Goal: Connect with others: Connect with others

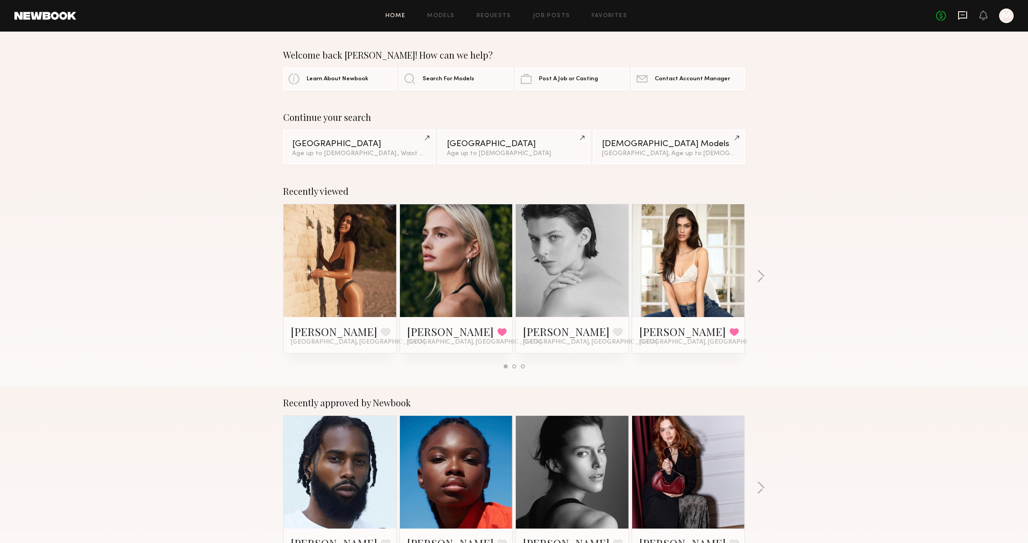
click at [958, 15] on icon at bounding box center [962, 15] width 9 height 9
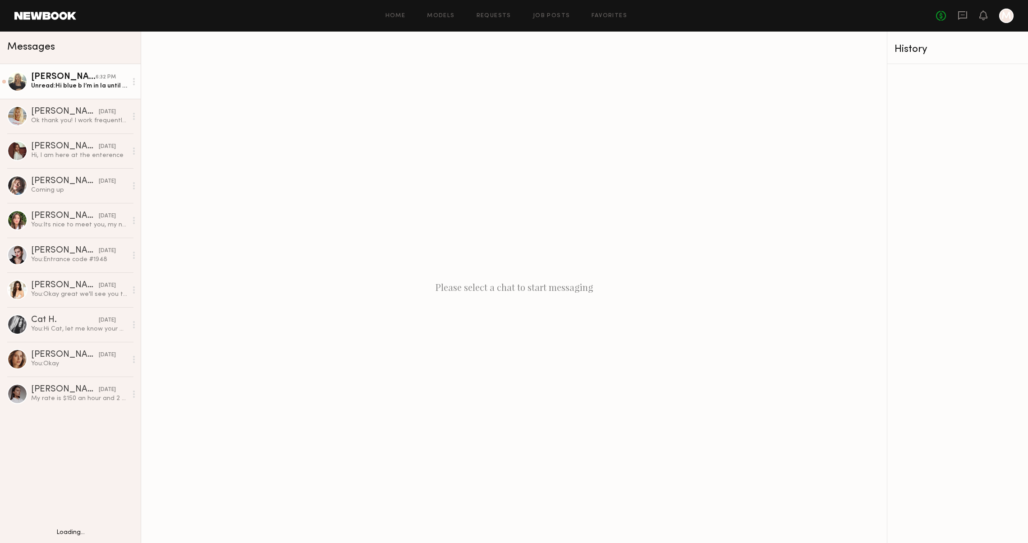
click at [83, 85] on div "Unread: Hi blue b I’m in la until [DATE] night ! Would love to work together wh…" at bounding box center [79, 86] width 96 height 9
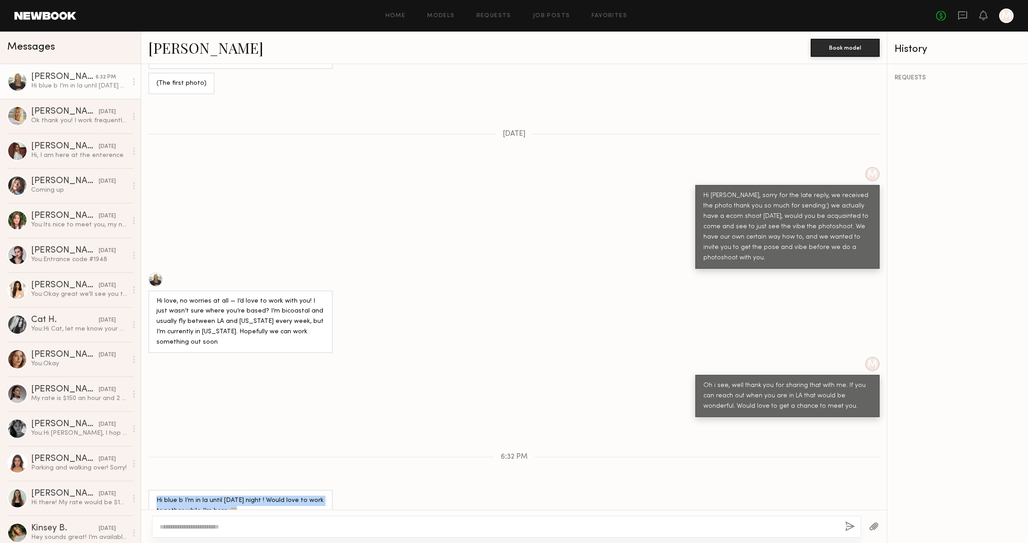
drag, startPoint x: 235, startPoint y: 487, endPoint x: 152, endPoint y: 473, distance: 84.2
click at [152, 489] on div "Hi blue b I’m in la until [DATE] night ! Would love to work together while I’m …" at bounding box center [240, 505] width 184 height 32
copy div "Hi blue b I’m in la until [DATE] night ! Would love to work together while I’m …"
click at [167, 35] on div "[PERSON_NAME] Book model" at bounding box center [513, 48] width 745 height 32
click at [163, 41] on link "[PERSON_NAME]" at bounding box center [205, 47] width 115 height 19
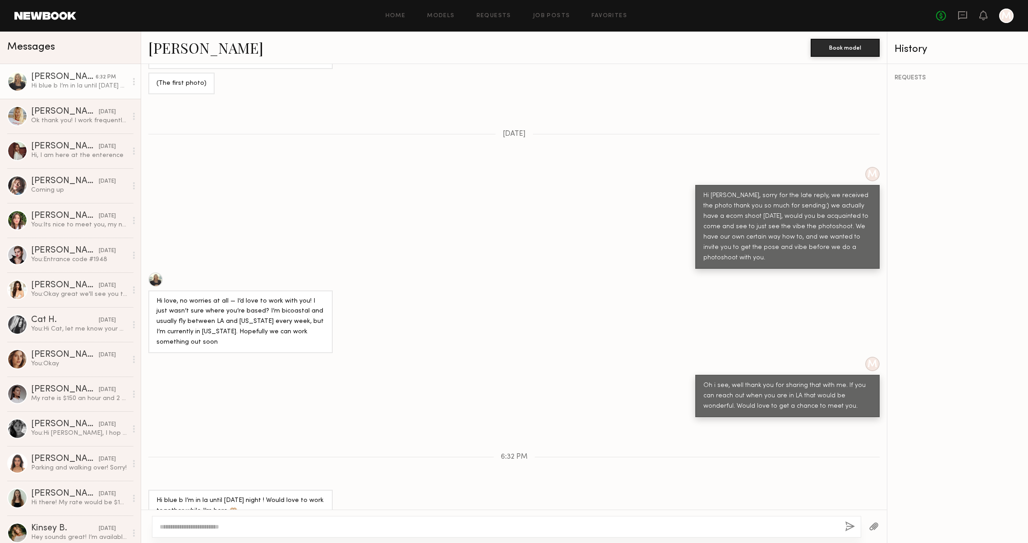
click at [539, 1] on header "Home Models Requests Job Posts Favorites Sign Out No fees up to $5,000 M" at bounding box center [514, 16] width 1028 height 32
click at [957, 22] on link at bounding box center [962, 15] width 10 height 11
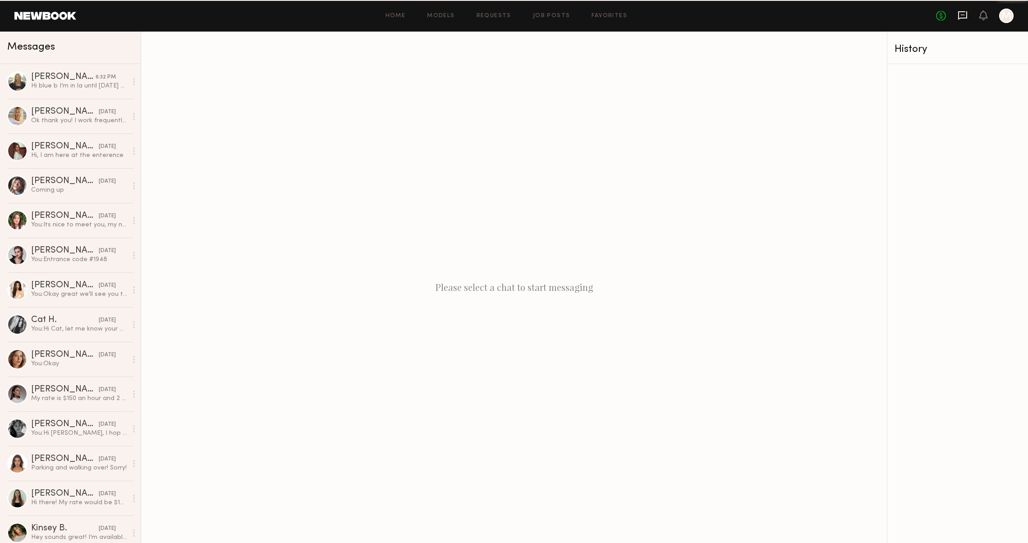
click at [957, 14] on icon at bounding box center [962, 15] width 10 height 10
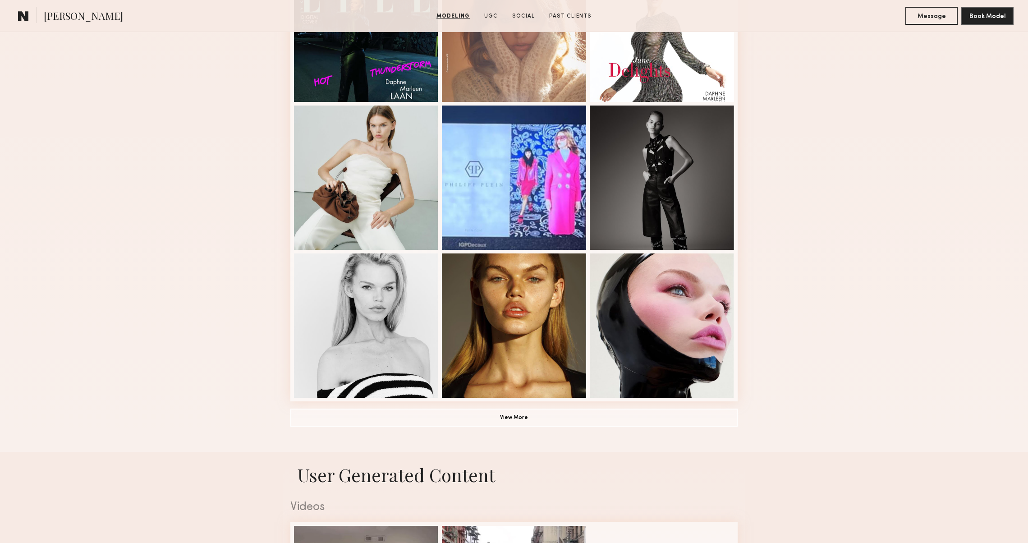
scroll to position [652, 0]
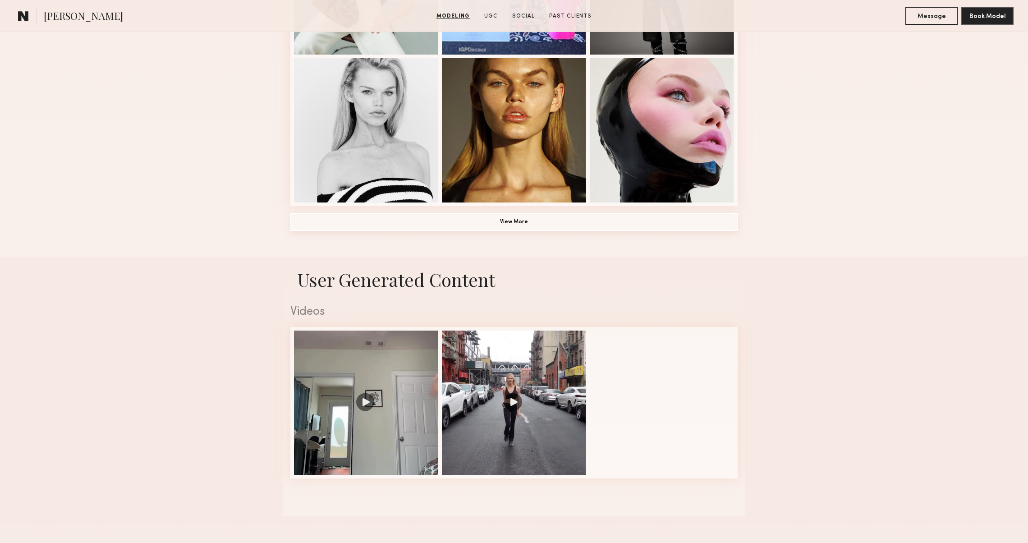
click at [630, 217] on button "View More" at bounding box center [513, 222] width 447 height 18
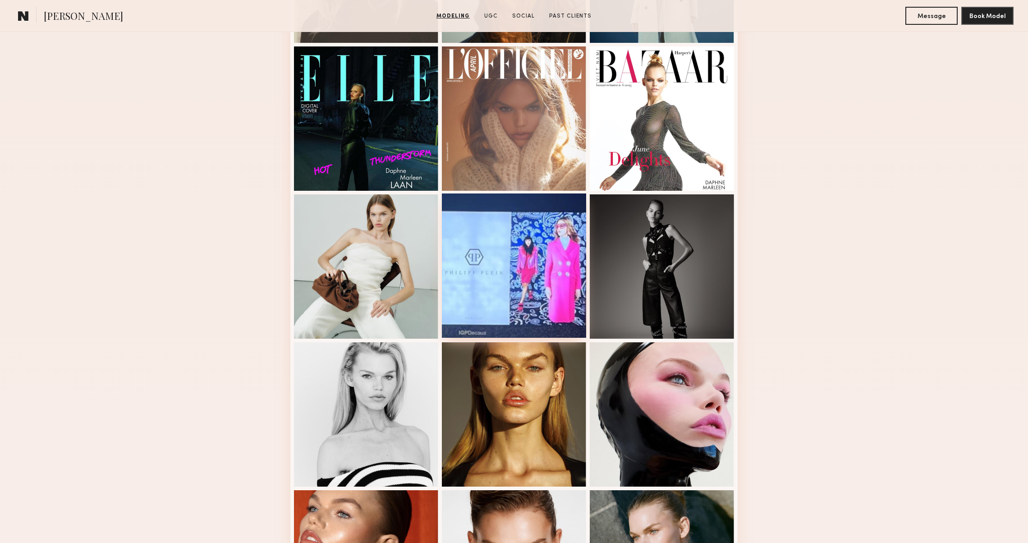
scroll to position [135, 0]
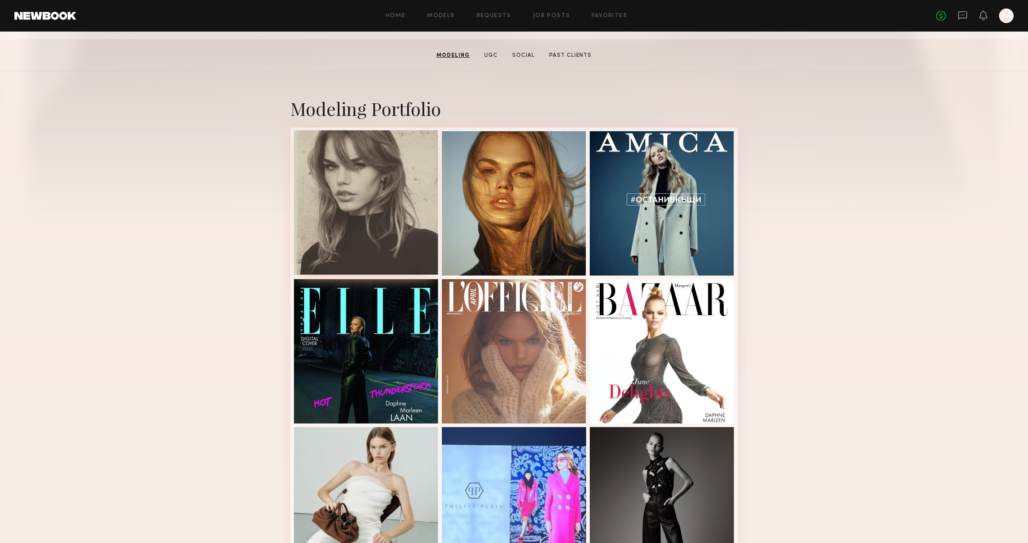
click at [407, 181] on div at bounding box center [366, 202] width 144 height 144
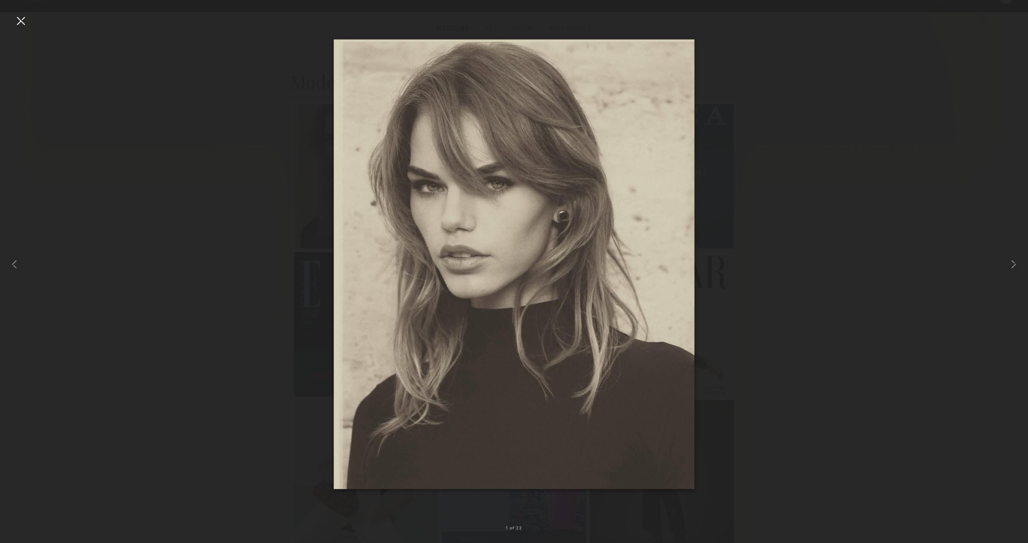
scroll to position [163, 0]
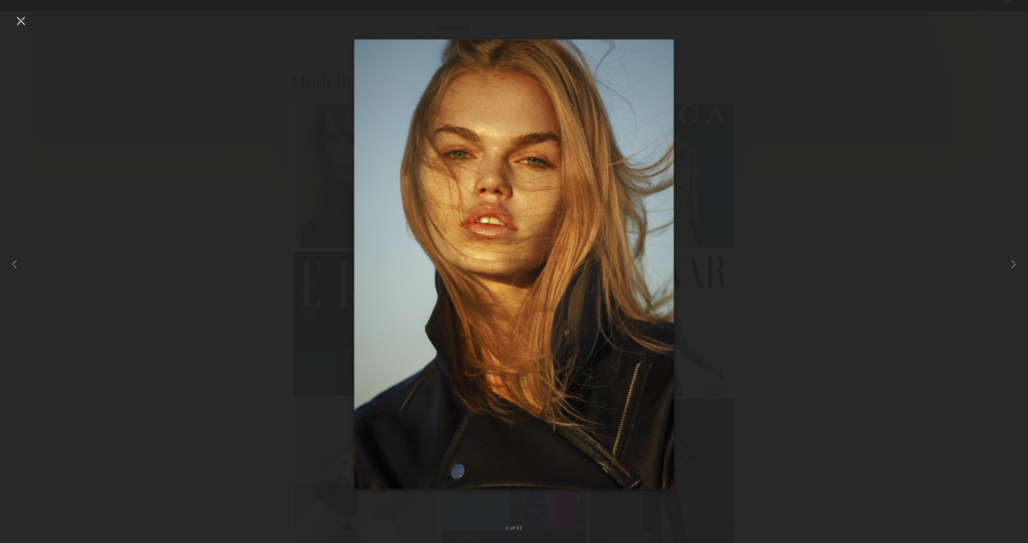
click at [15, 26] on div at bounding box center [21, 21] width 14 height 14
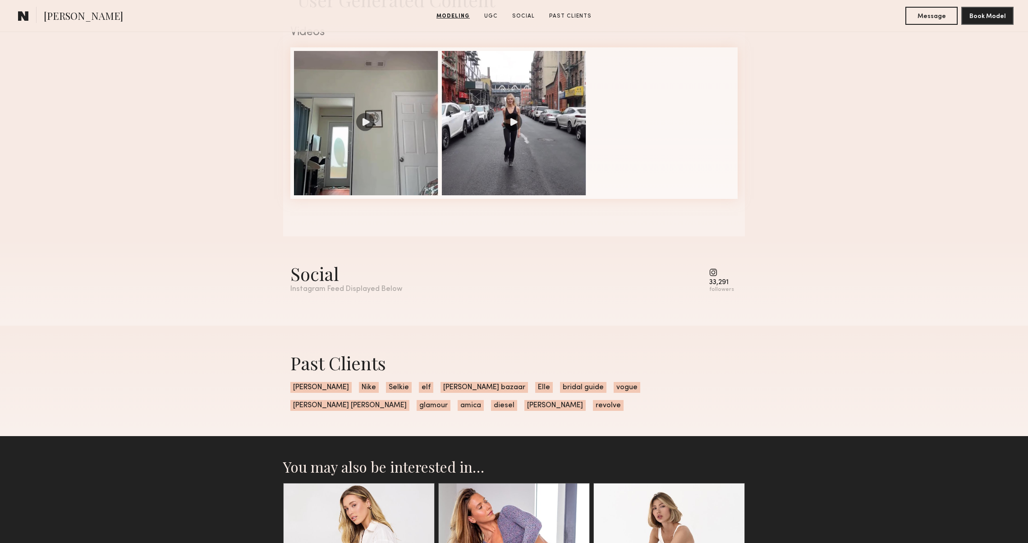
scroll to position [1397, 0]
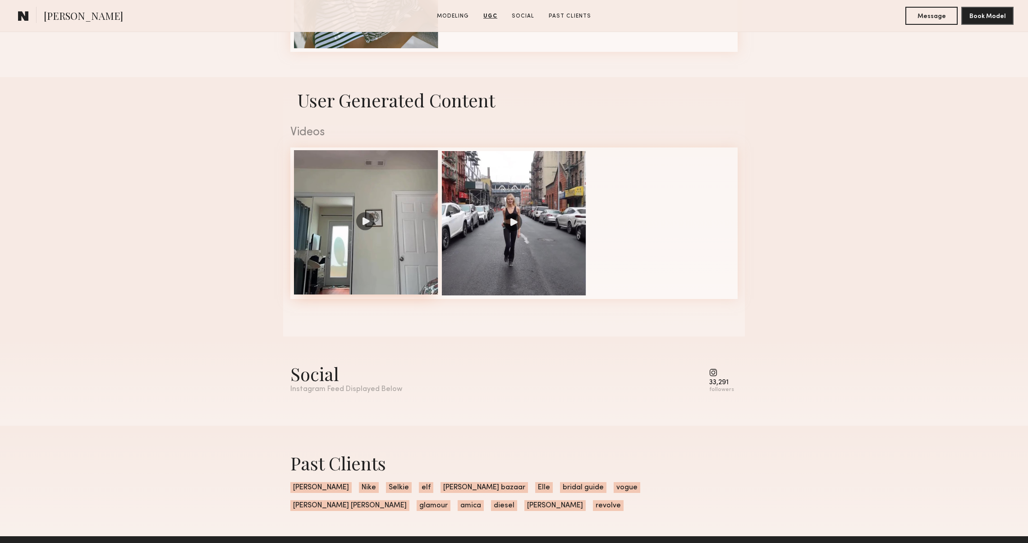
click at [363, 282] on div at bounding box center [366, 222] width 144 height 144
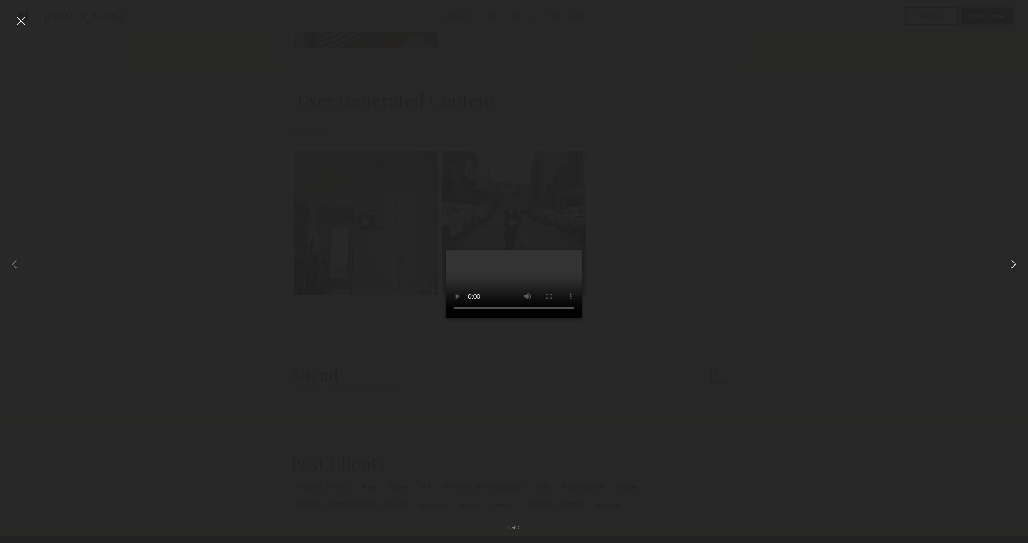
click at [1010, 264] on common-icon at bounding box center [1013, 264] width 14 height 14
click at [26, 26] on div at bounding box center [21, 21] width 14 height 14
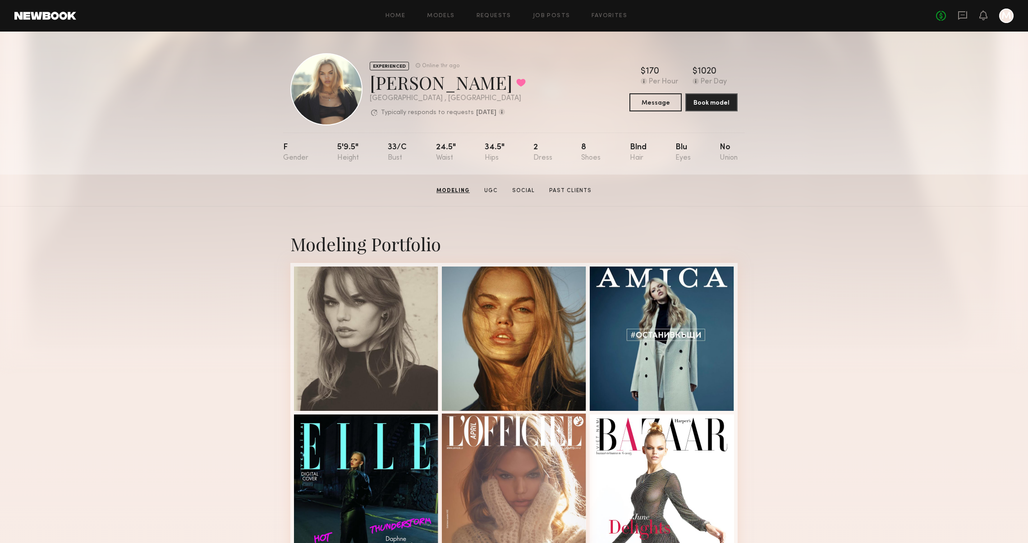
scroll to position [0, 0]
click at [559, 181] on section "Daphne L. Modeling UGC Social Past Clients Message Book Model" at bounding box center [514, 190] width 1028 height 32
click at [559, 184] on section "Daphne L. Modeling UGC Social Past Clients Message Book Model" at bounding box center [514, 190] width 1028 height 32
click at [558, 187] on section "Modeling UGC Social Past Clients" at bounding box center [514, 190] width 161 height 9
click at [557, 187] on link "Past Clients" at bounding box center [570, 191] width 50 height 8
